Goal: Transaction & Acquisition: Purchase product/service

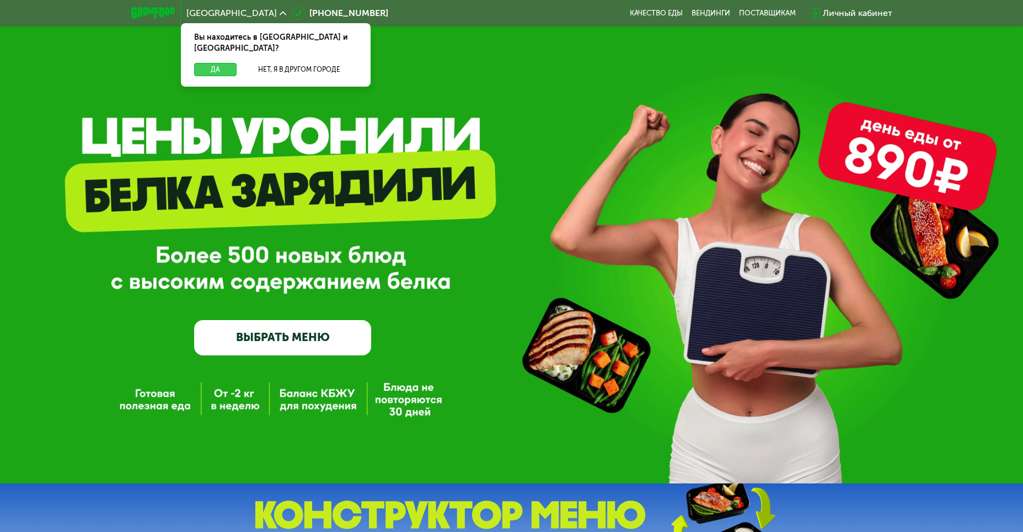
click at [230, 63] on button "Да" at bounding box center [215, 69] width 42 height 13
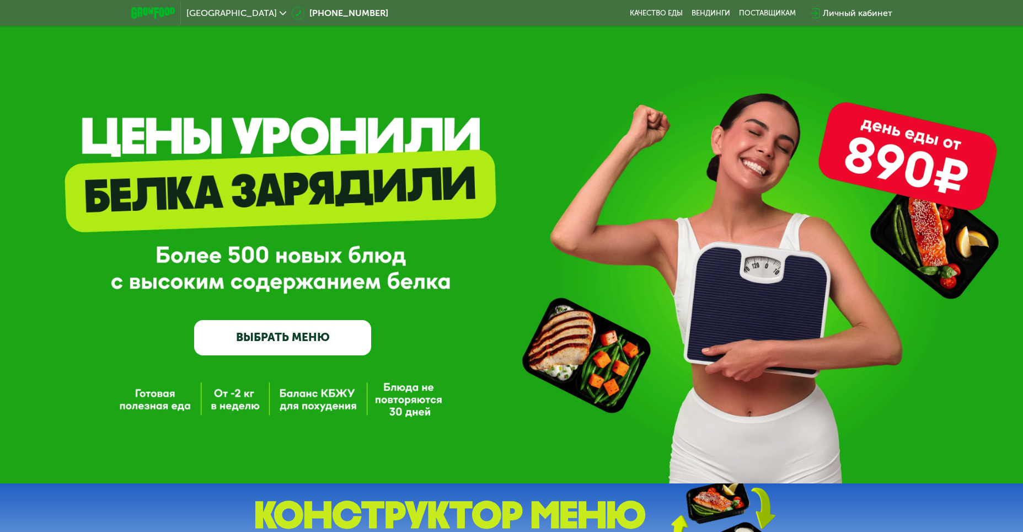
click at [282, 351] on link "ВЫБРАТЬ МЕНЮ" at bounding box center [282, 337] width 177 height 35
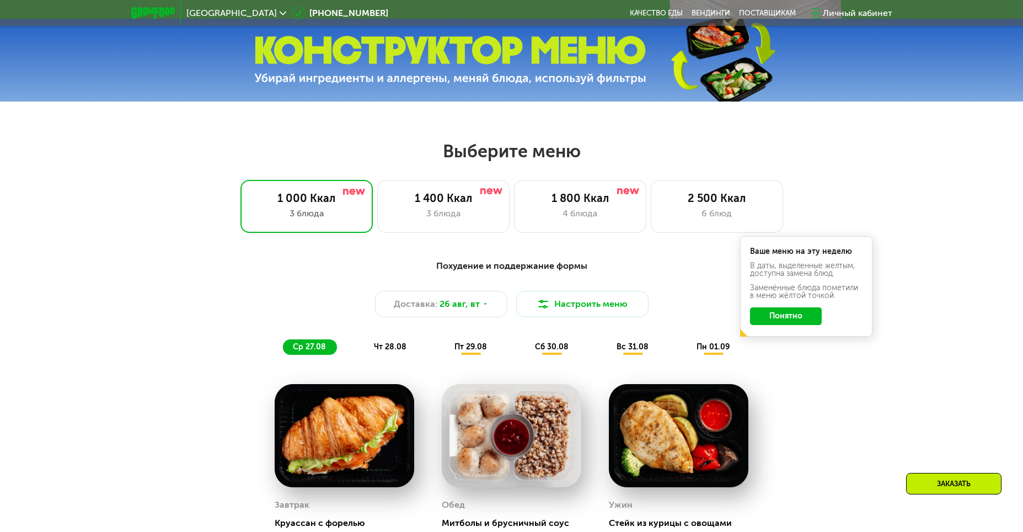
scroll to position [583, 0]
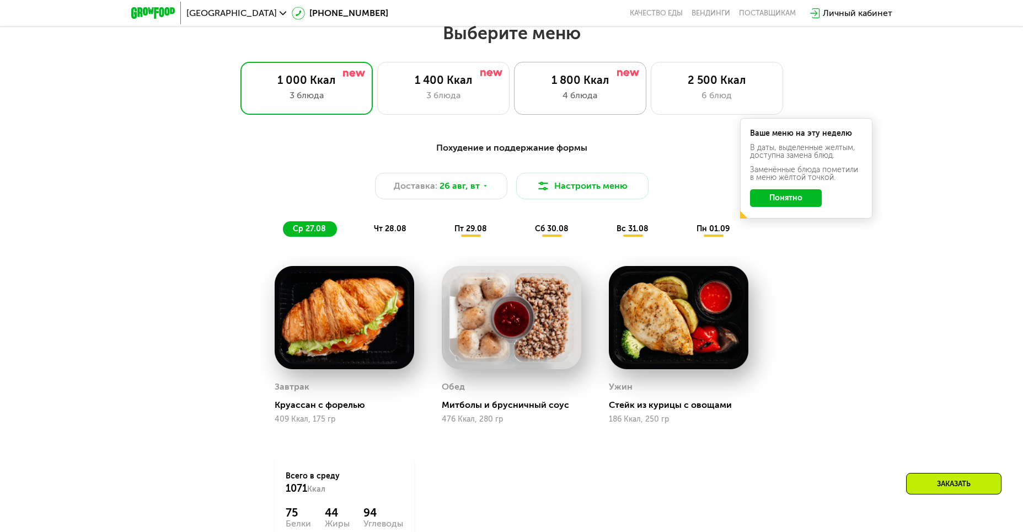
click at [545, 87] on div "1 800 Ккал" at bounding box center [580, 79] width 109 height 13
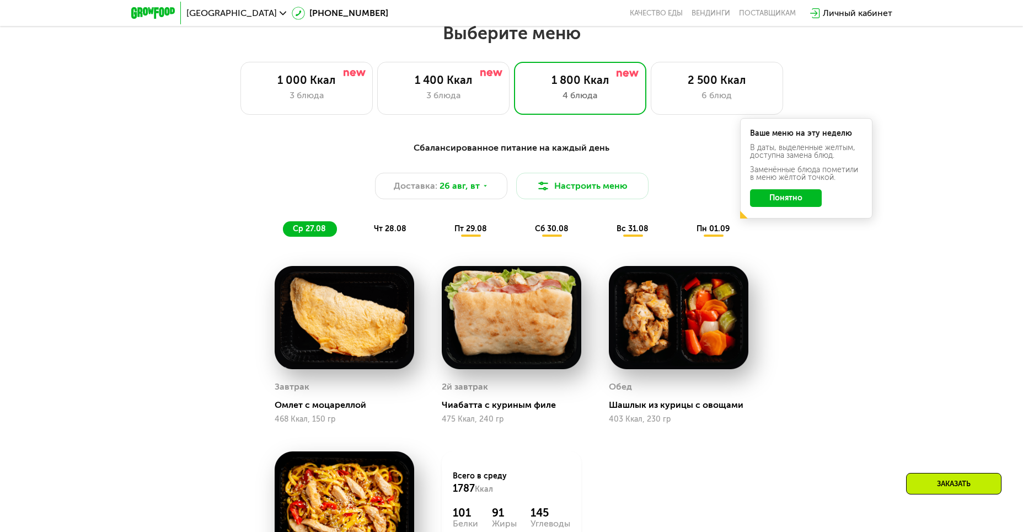
click at [779, 237] on div "Сбалансированное питание на каждый день Доставка: [DATE] Настроить меню ср 27.0…" at bounding box center [511, 188] width 653 height 95
click at [779, 193] on button "Понятно" at bounding box center [786, 198] width 72 height 18
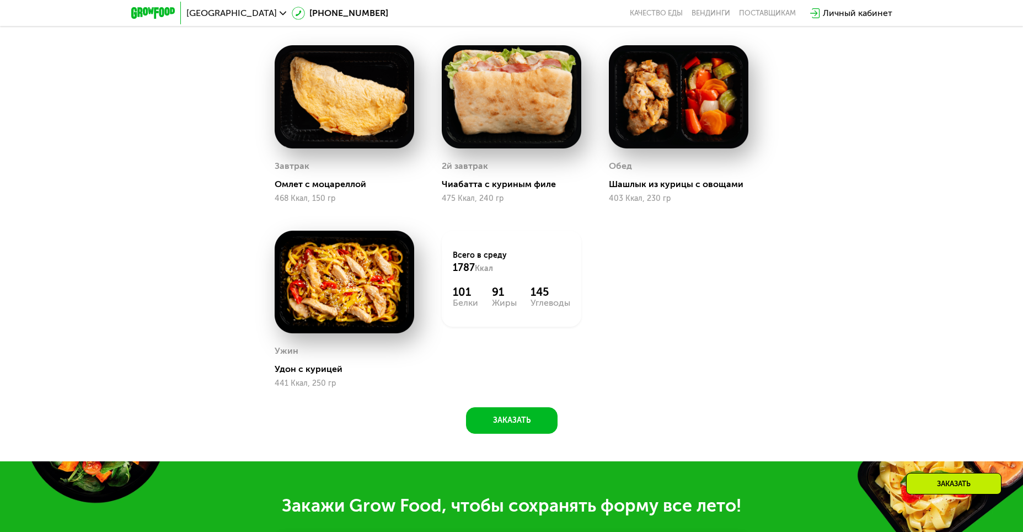
scroll to position [693, 0]
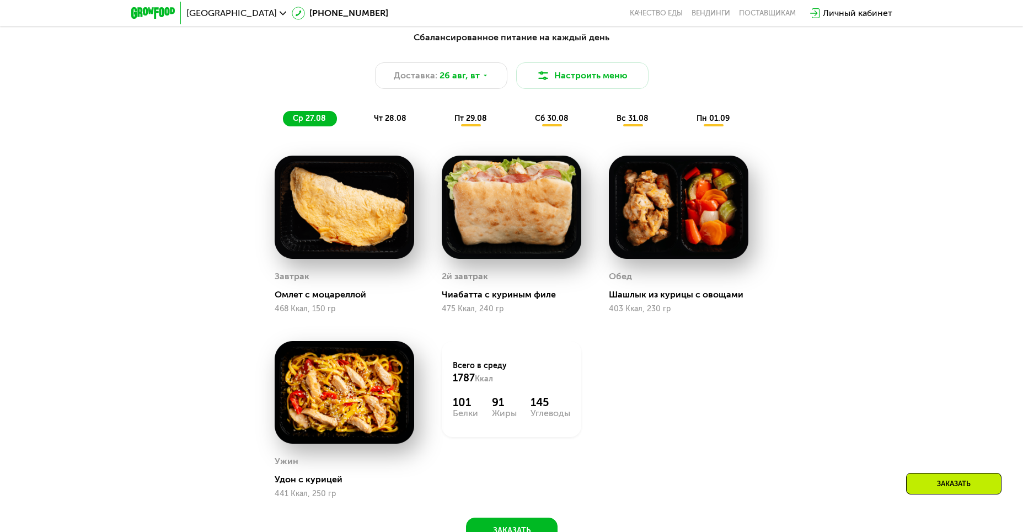
click at [445, 115] on div "чт 28.08" at bounding box center [472, 118] width 54 height 15
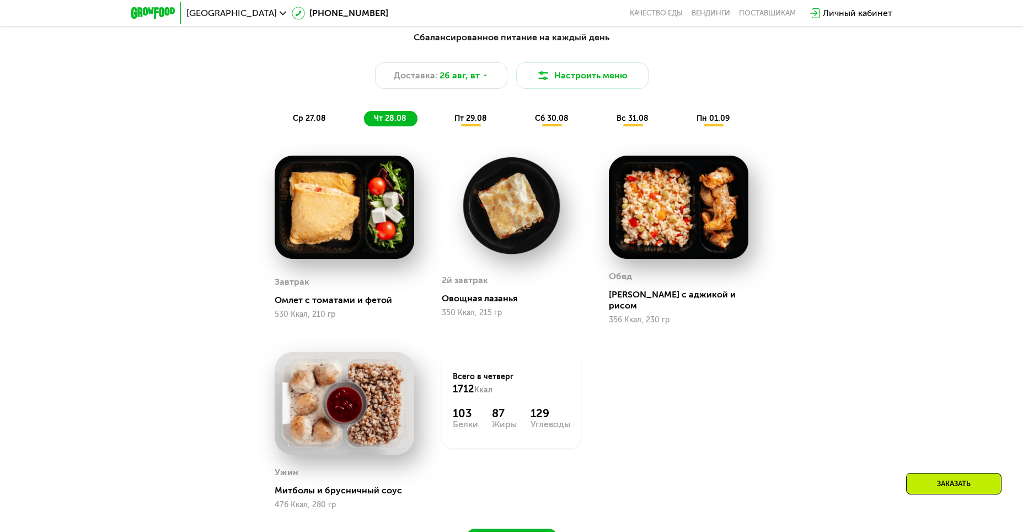
click at [477, 123] on span "пт 29.08" at bounding box center [471, 118] width 33 height 9
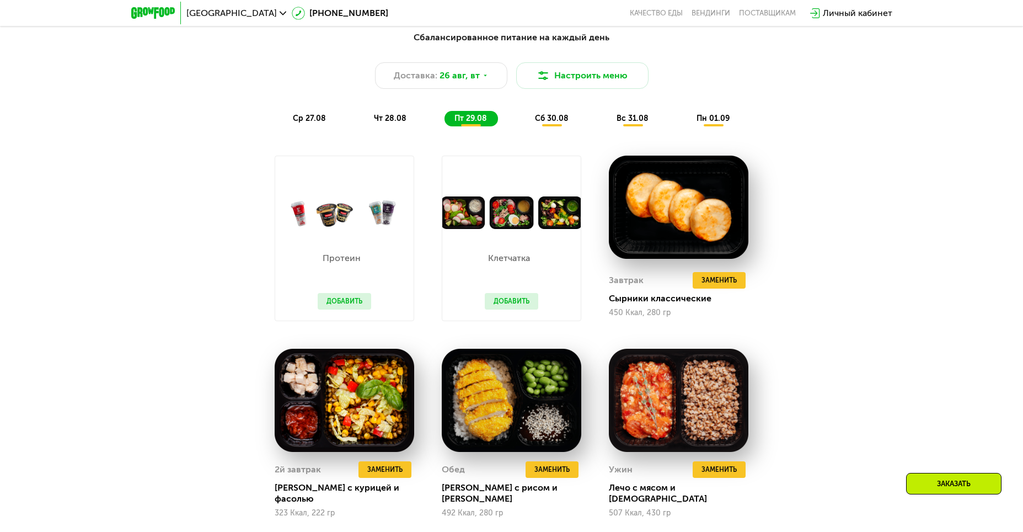
click at [343, 303] on button "Добавить" at bounding box center [345, 301] width 54 height 17
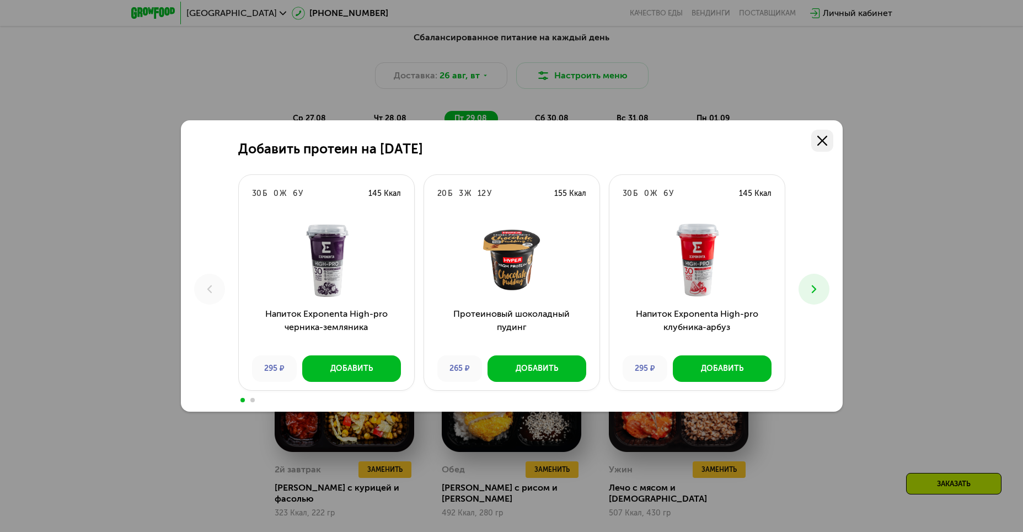
click at [821, 137] on icon at bounding box center [823, 141] width 10 height 10
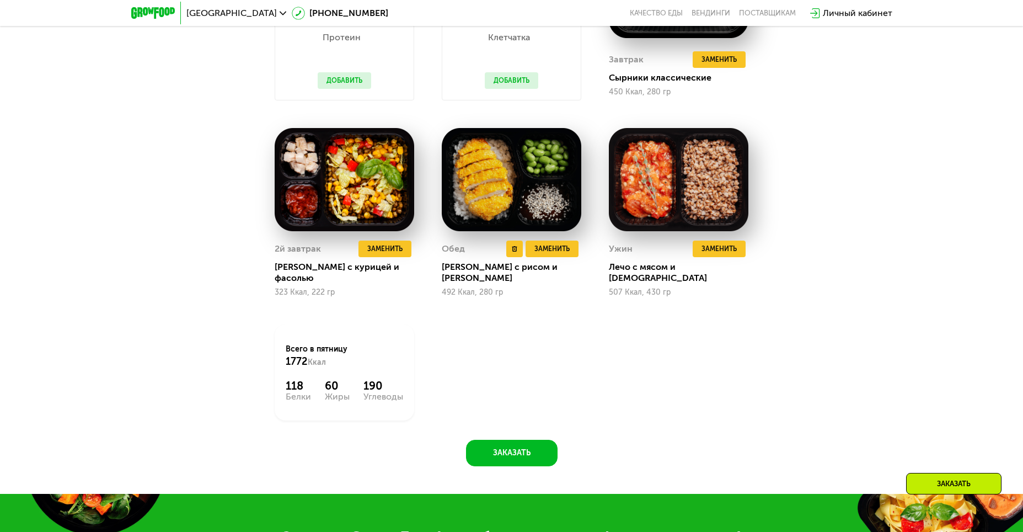
scroll to position [638, 0]
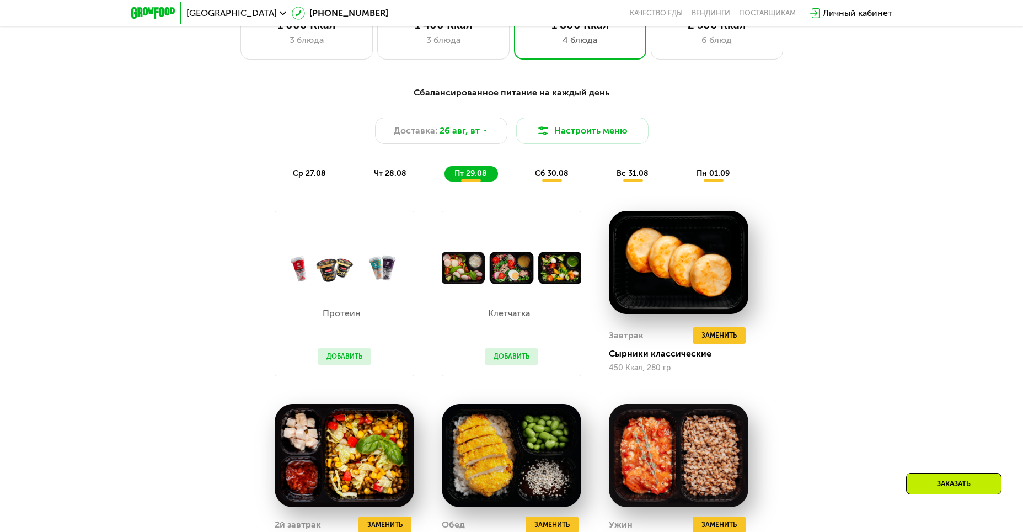
click at [540, 174] on span "сб 30.08" at bounding box center [552, 173] width 34 height 9
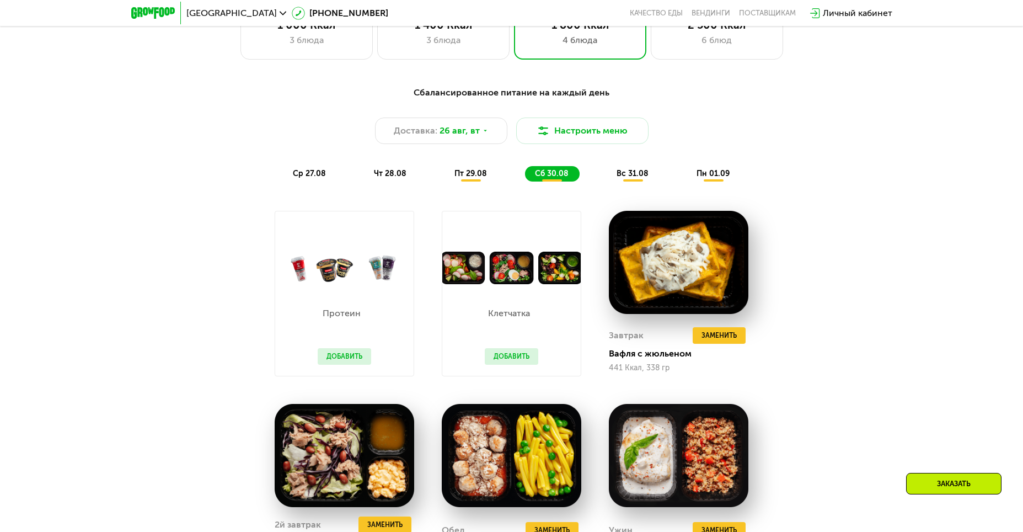
scroll to position [803, 0]
